Goal: Communication & Community: Answer question/provide support

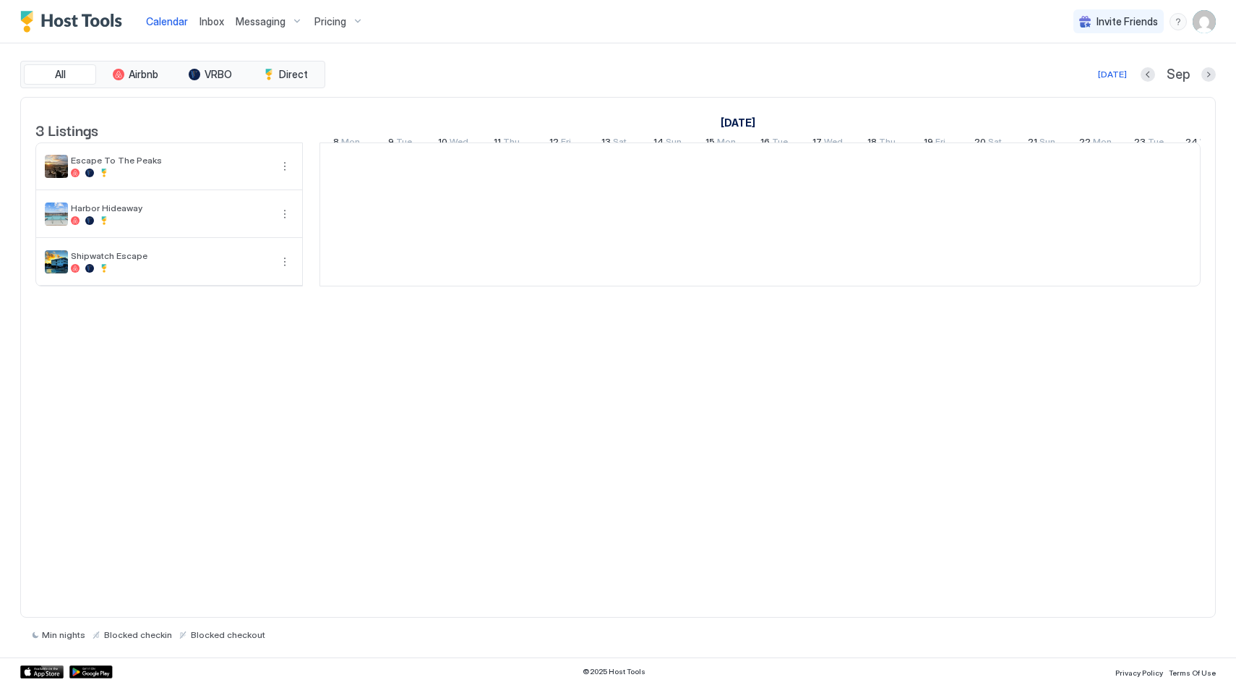
scroll to position [0, 803]
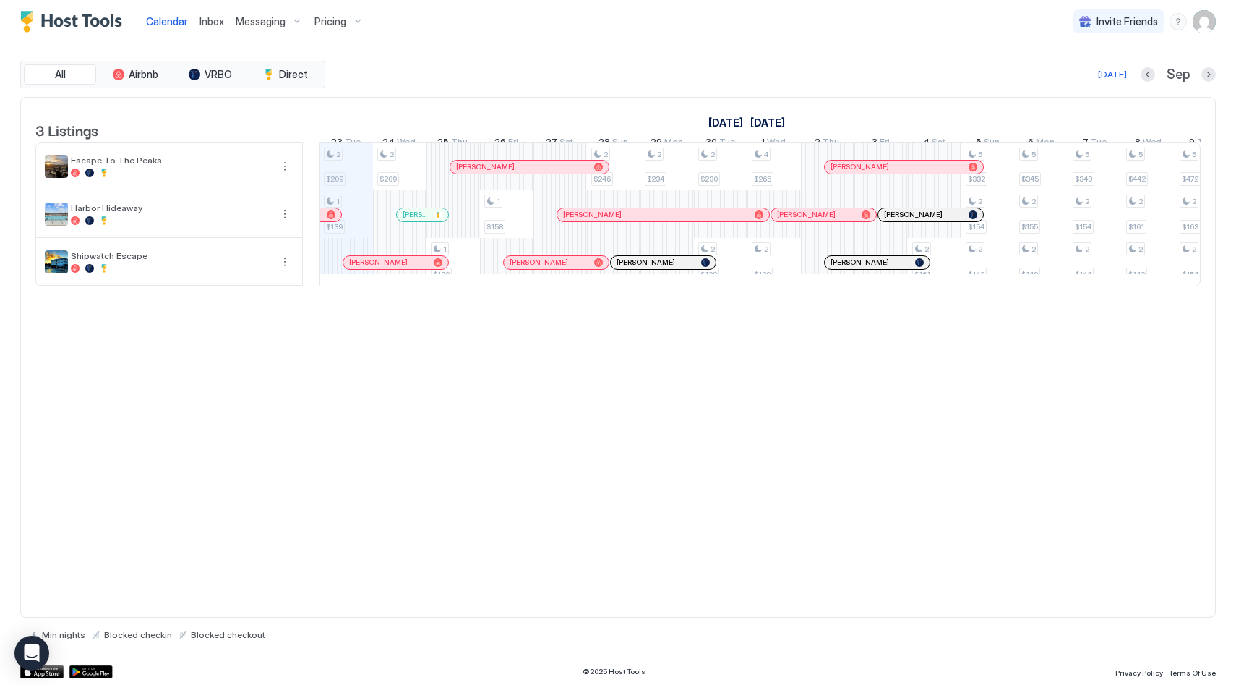
click at [215, 25] on span "Inbox" at bounding box center [212, 21] width 25 height 12
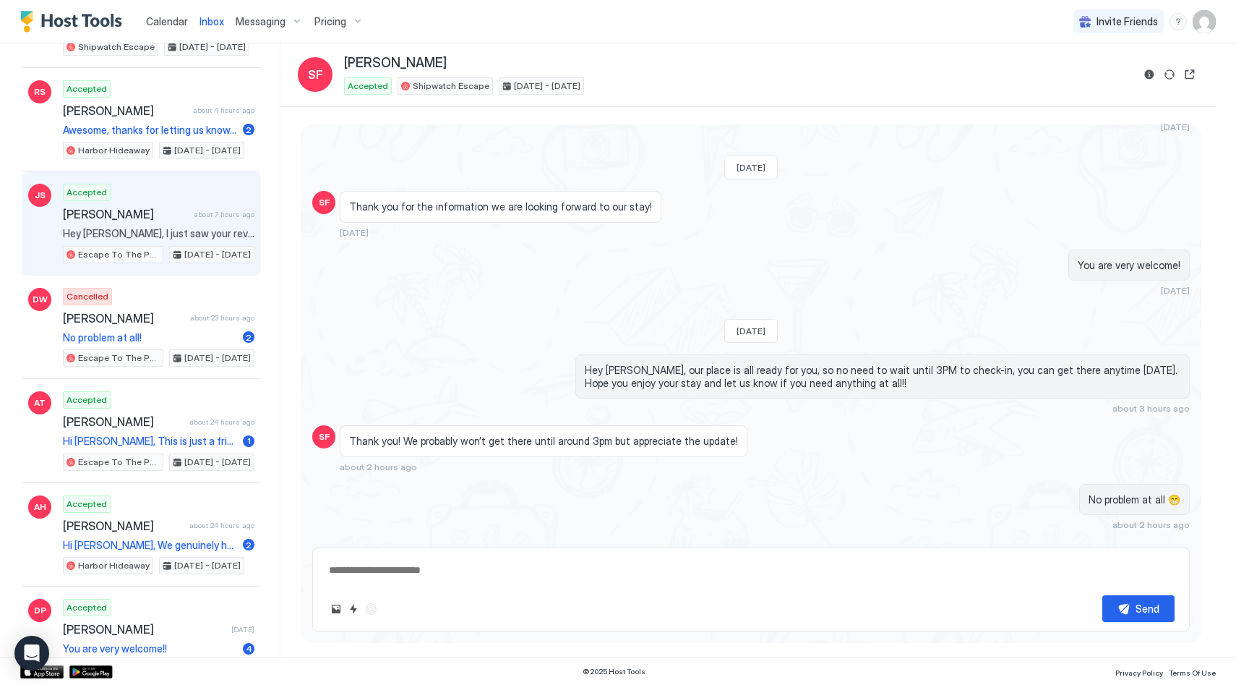
scroll to position [276, 0]
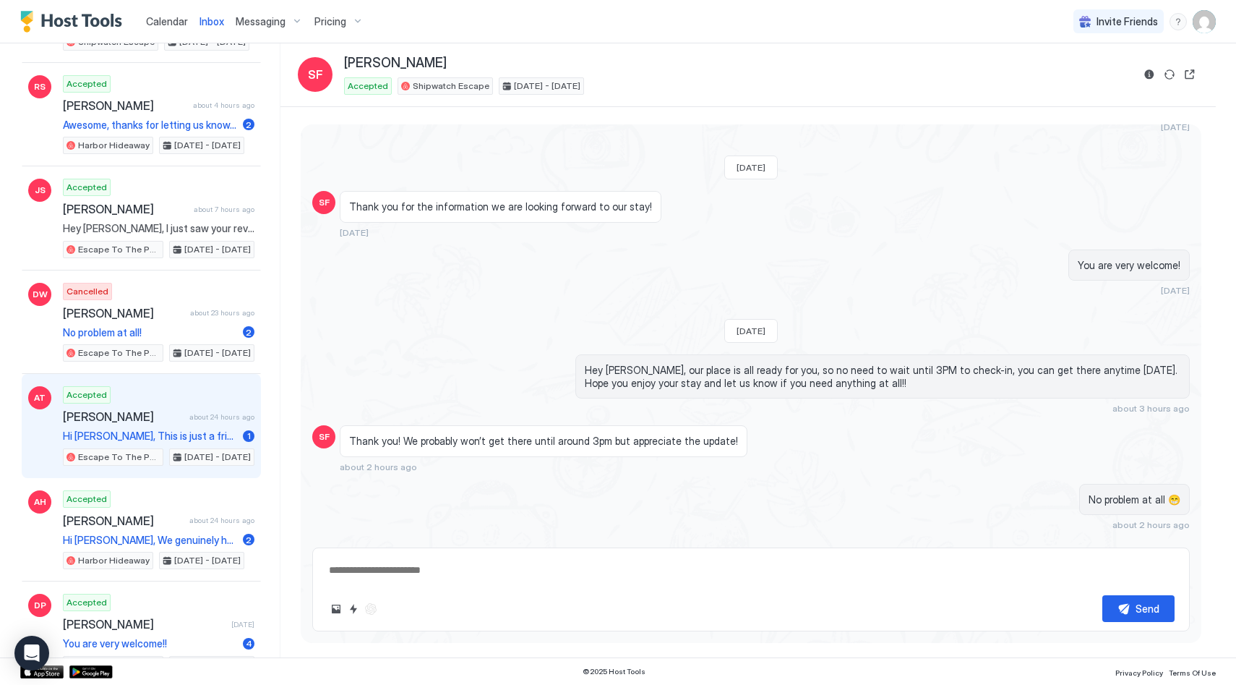
click at [137, 430] on span "Hi [PERSON_NAME], This is just a friendly reminder that your check-out is [DATE…" at bounding box center [150, 436] width 174 height 13
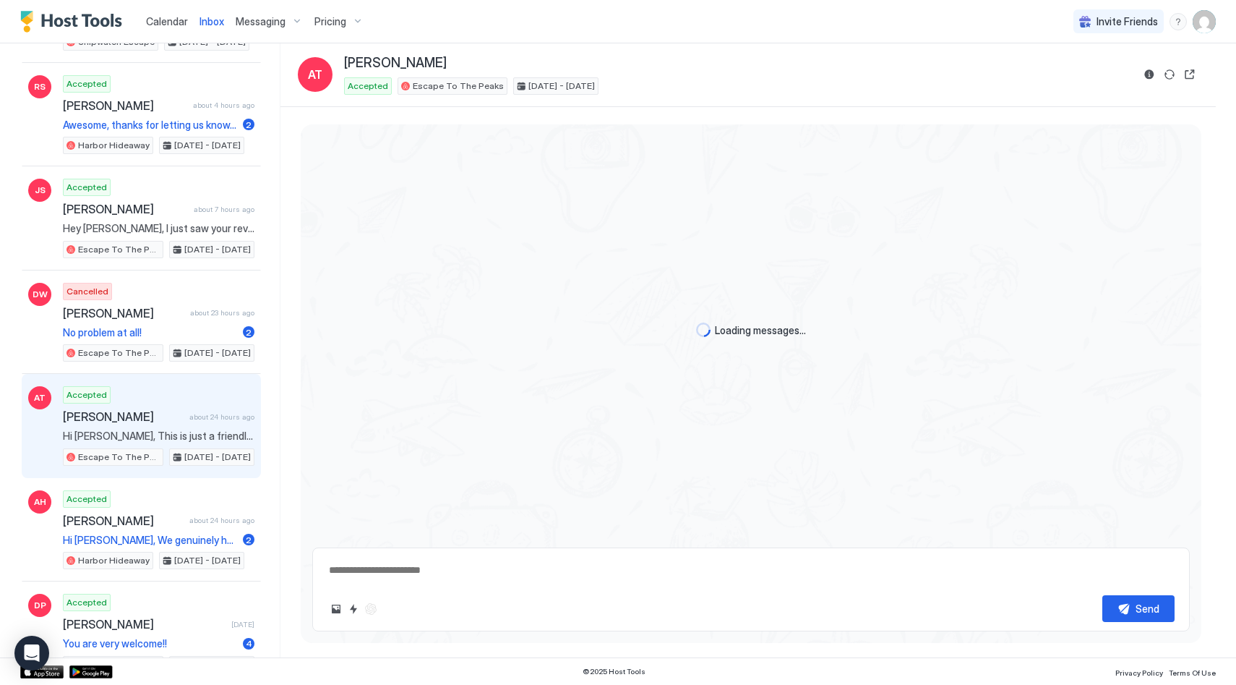
scroll to position [2061, 0]
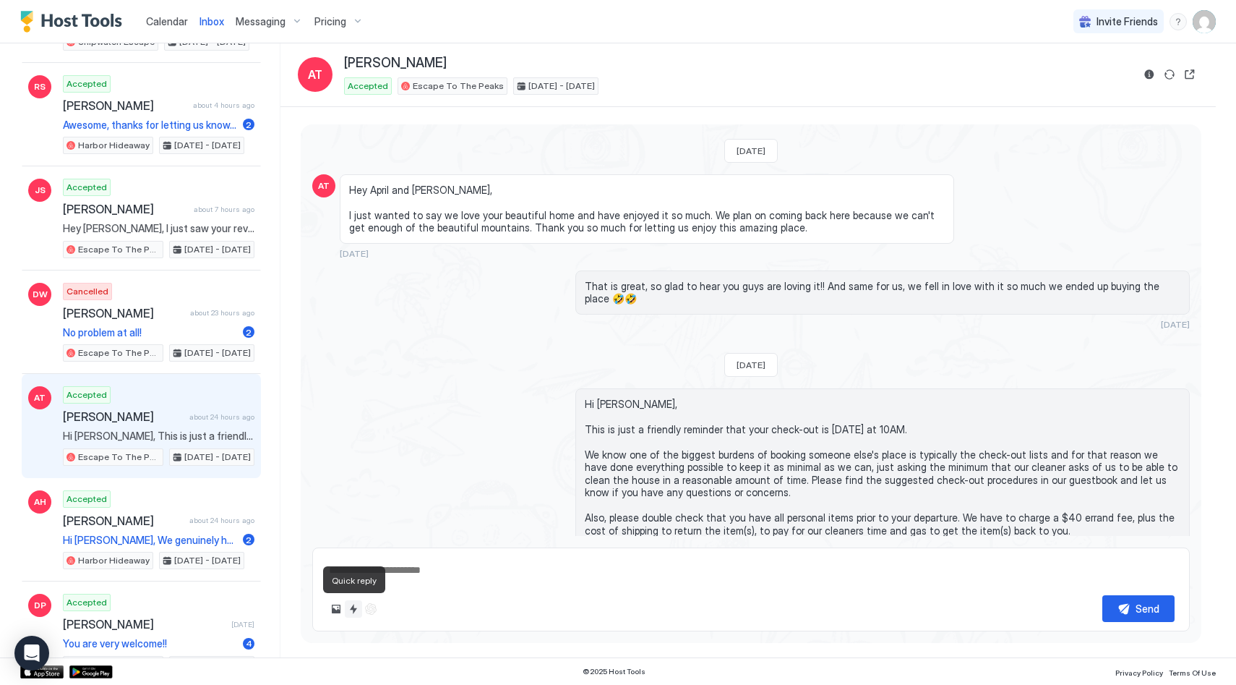
click at [356, 615] on button "Quick reply" at bounding box center [353, 608] width 17 height 17
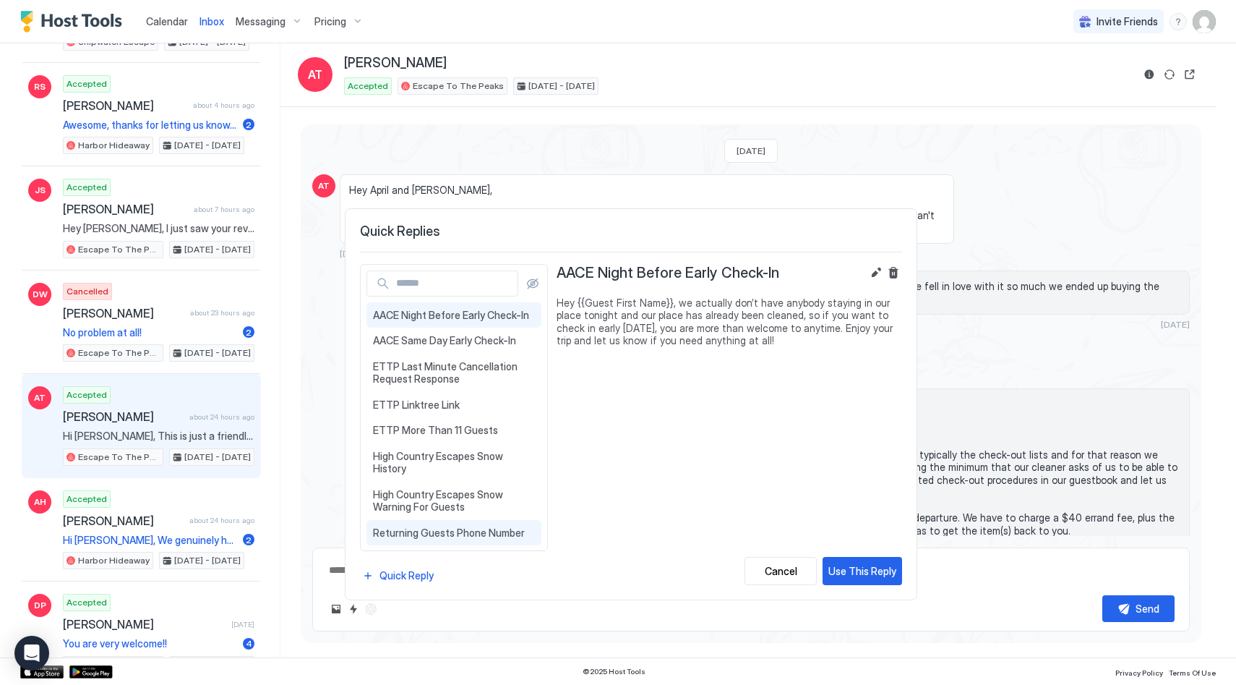
click at [437, 526] on span "Returning Guests Phone Number" at bounding box center [454, 532] width 162 height 13
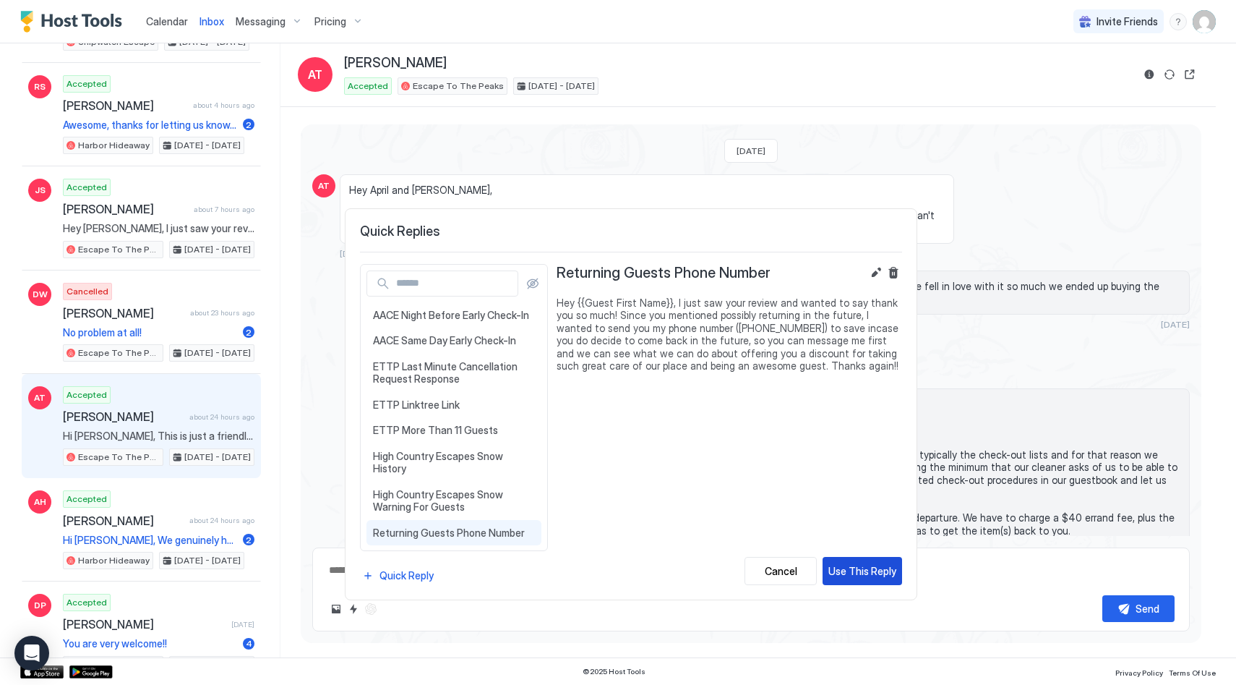
click at [860, 571] on div "Use This Reply" at bounding box center [863, 570] width 68 height 15
type textarea "*"
type textarea "**********"
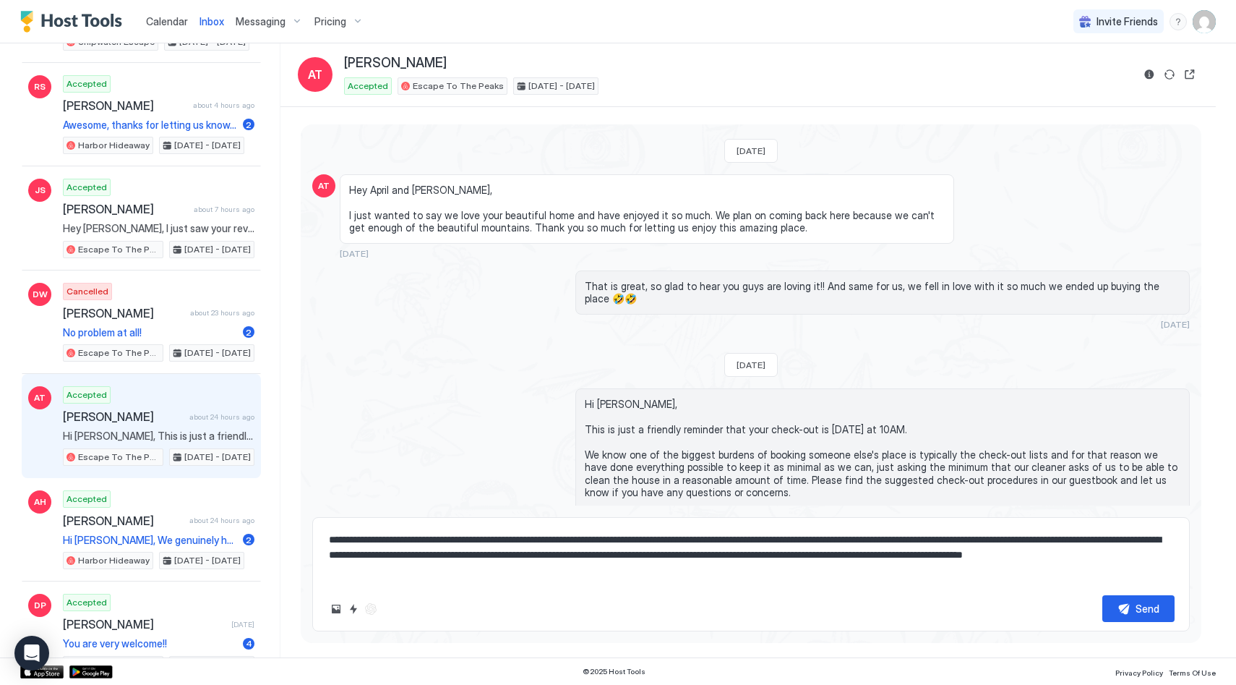
scroll to position [2092, 0]
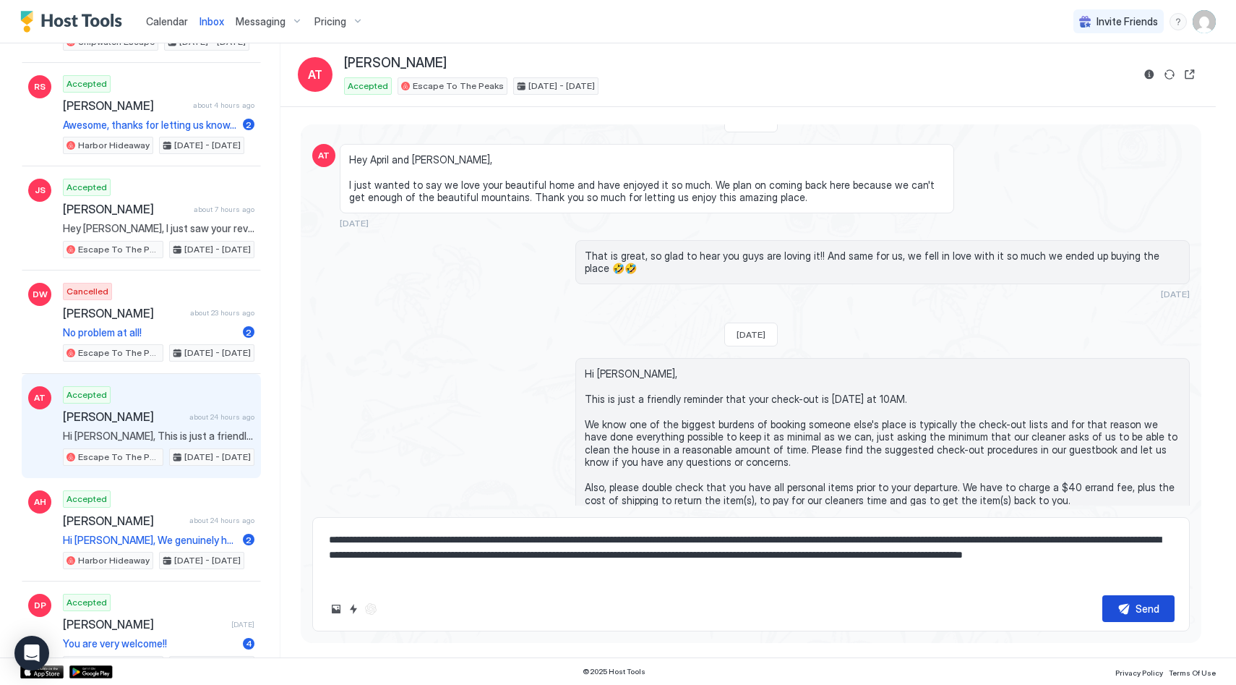
click at [1135, 612] on button "Send" at bounding box center [1139, 608] width 72 height 27
type textarea "*"
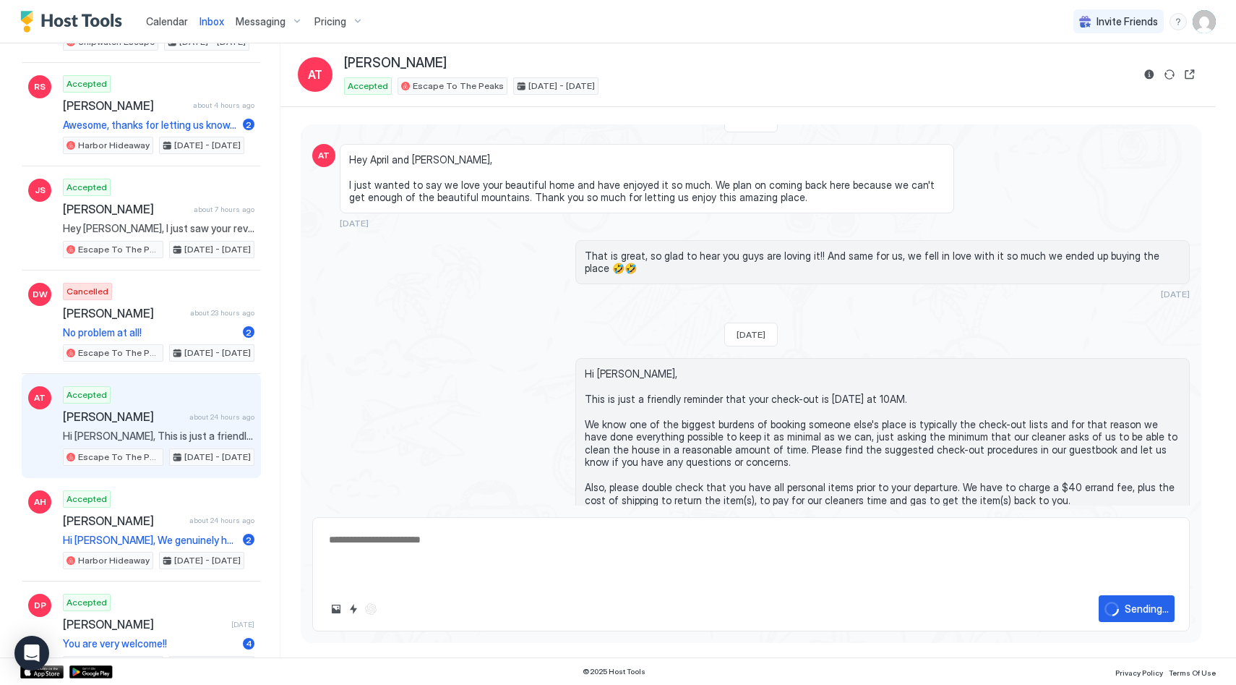
type textarea "*"
